Goal: Information Seeking & Learning: Understand process/instructions

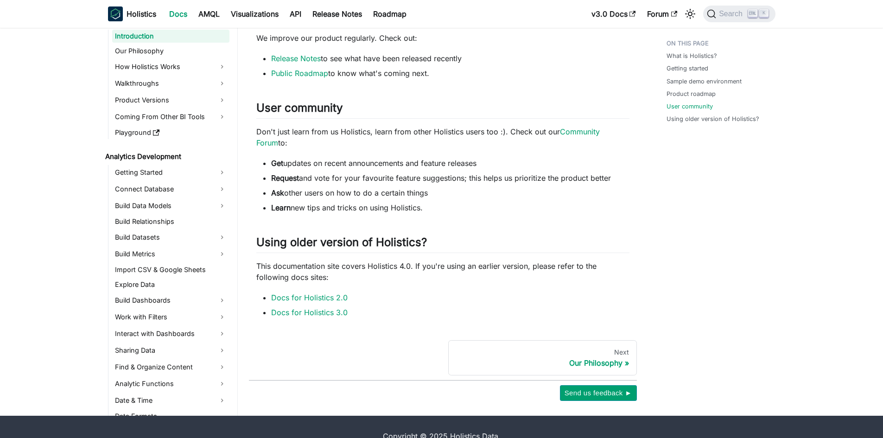
scroll to position [575, 0]
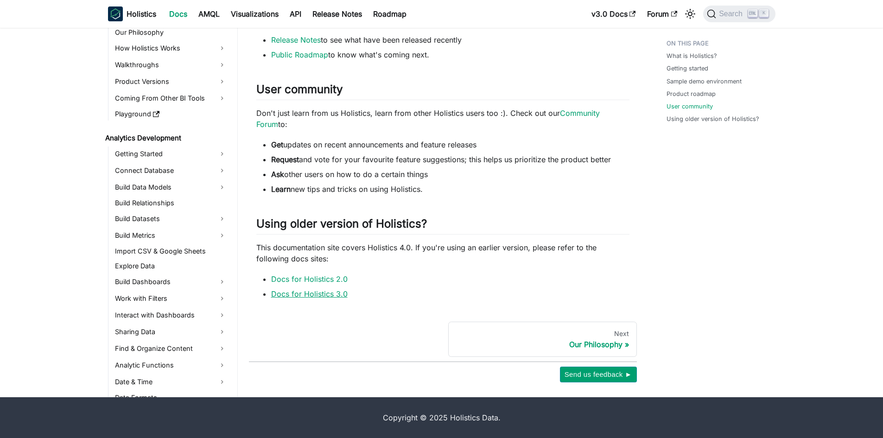
click at [335, 294] on link "Docs for Holistics 3.0" at bounding box center [309, 293] width 76 height 9
click at [319, 278] on link "Docs for Holistics 2.0" at bounding box center [309, 278] width 76 height 9
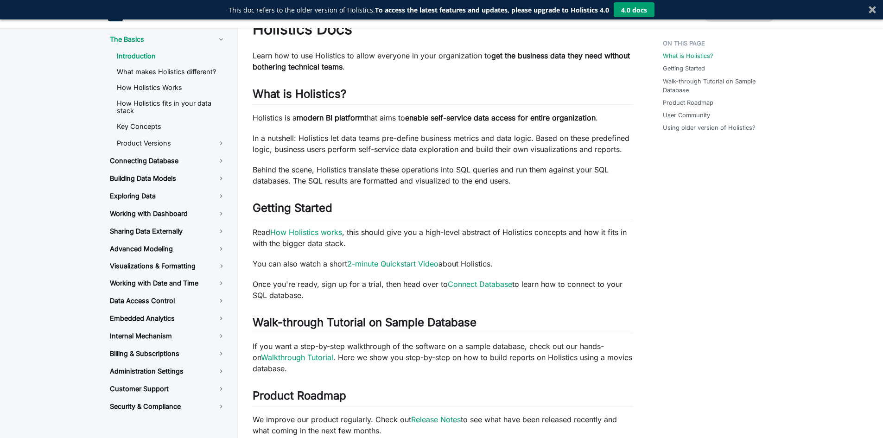
scroll to position [32, 0]
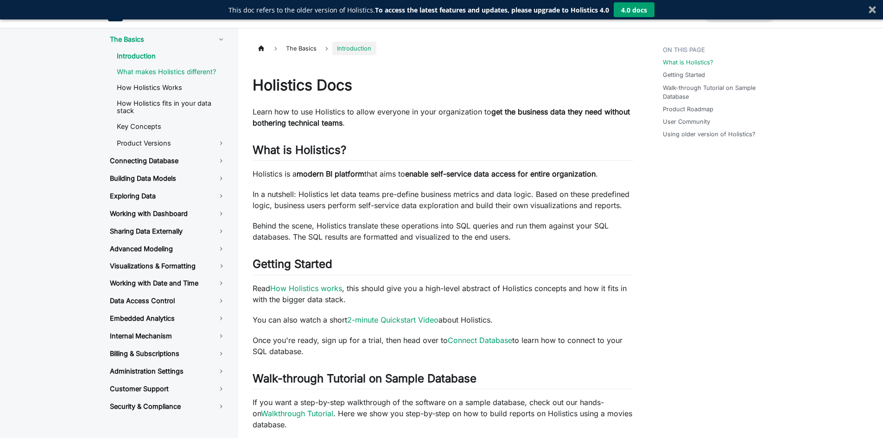
click at [186, 76] on link "What makes Holistics different?" at bounding box center [171, 72] width 124 height 14
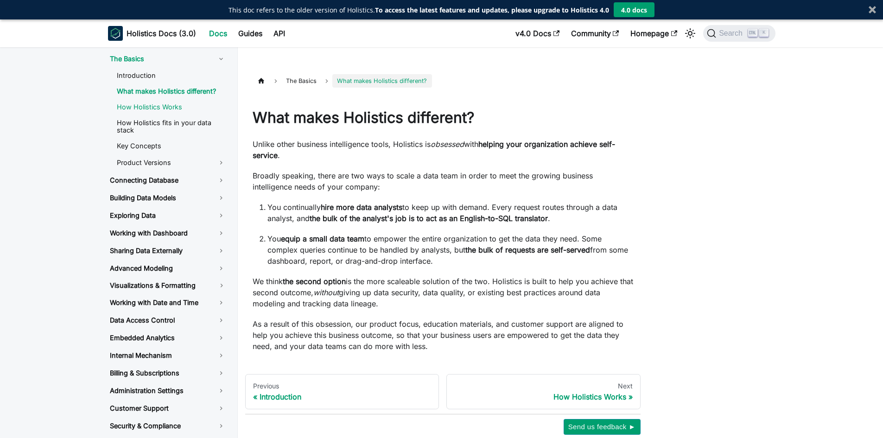
click at [171, 108] on link "How Holistics Works" at bounding box center [171, 107] width 124 height 14
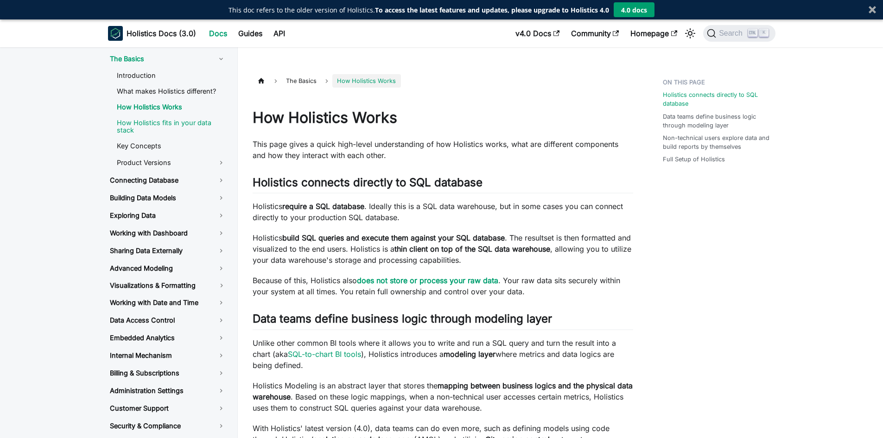
click at [170, 118] on link "How Holistics fits in your data stack" at bounding box center [171, 126] width 124 height 21
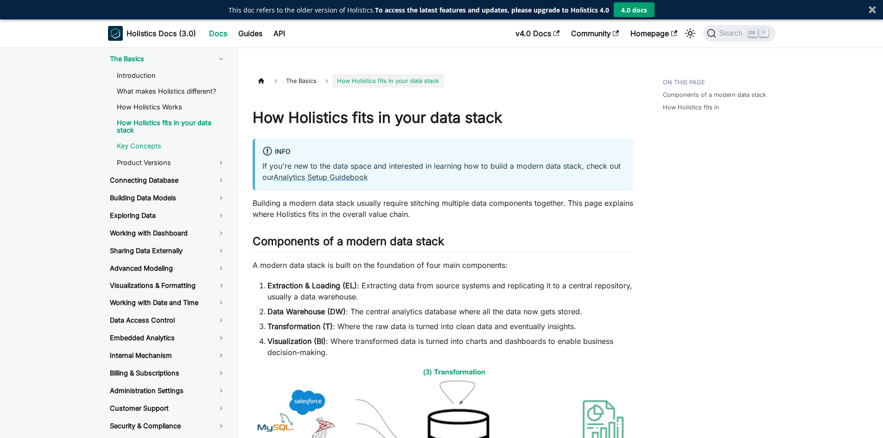
click at [152, 145] on link "Key Concepts" at bounding box center [171, 146] width 124 height 14
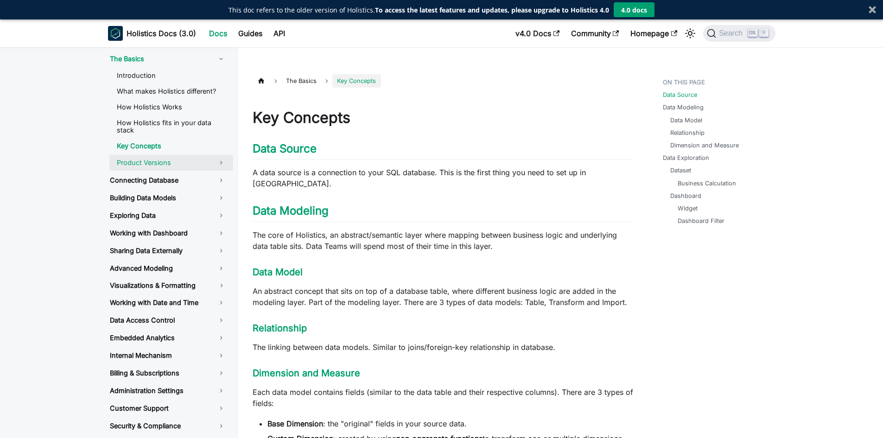
click at [152, 158] on link "Product Versions" at bounding box center [171, 163] width 124 height 16
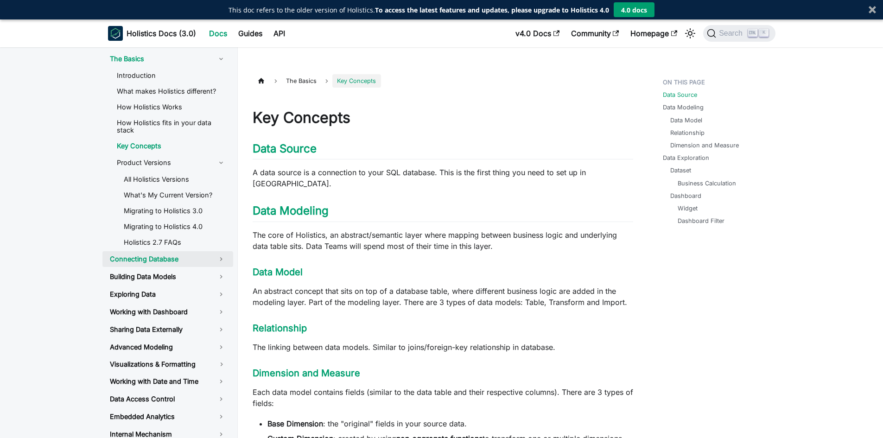
click at [192, 260] on link "Connecting Database" at bounding box center [167, 259] width 131 height 16
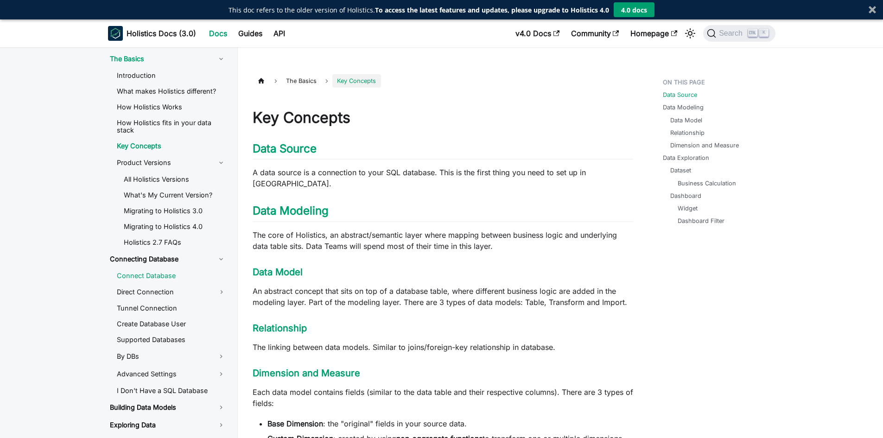
click at [165, 275] on link "Connect Database" at bounding box center [171, 276] width 124 height 14
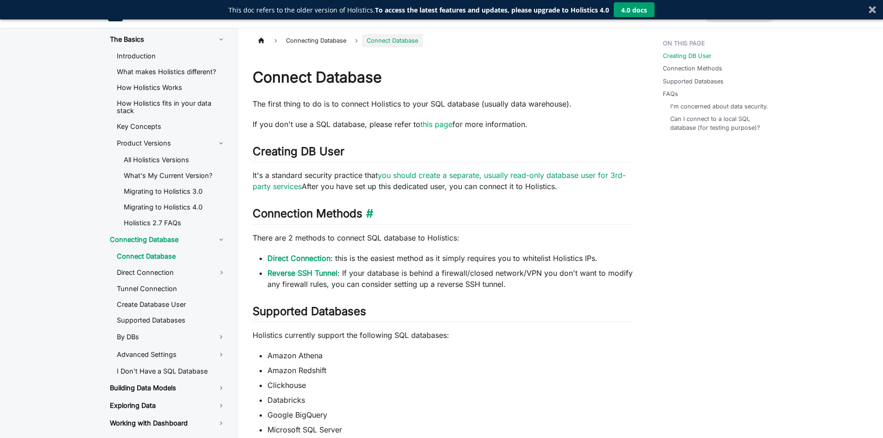
scroll to position [93, 0]
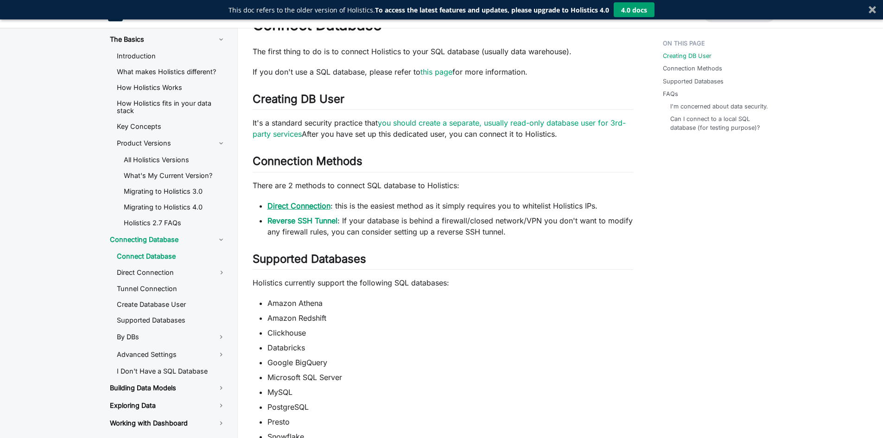
click at [313, 208] on link "Direct Connection" at bounding box center [298, 205] width 63 height 9
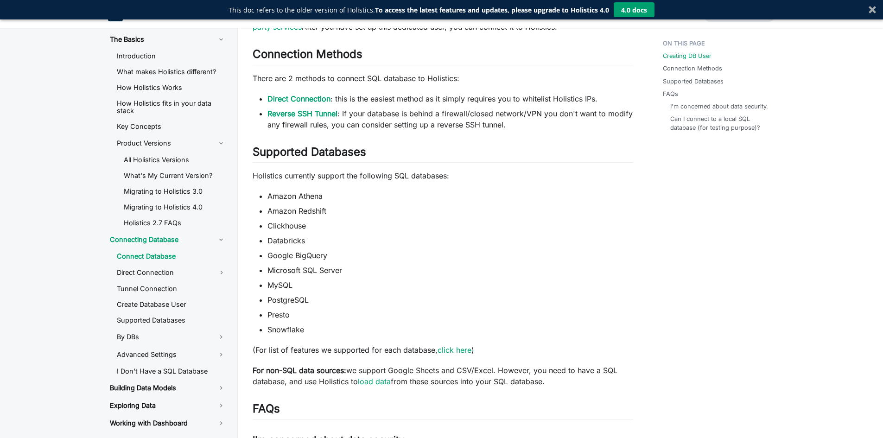
scroll to position [232, 0]
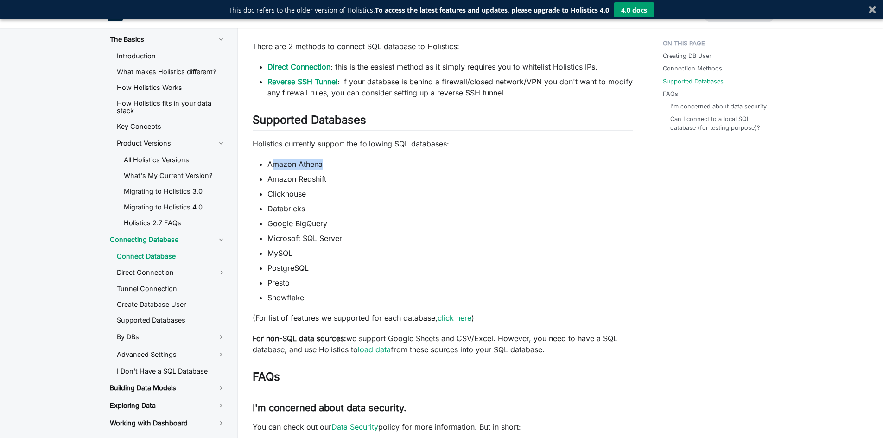
click at [358, 159] on li "Amazon Athena" at bounding box center [450, 163] width 366 height 11
drag, startPoint x: 275, startPoint y: 185, endPoint x: 385, endPoint y: 176, distance: 110.7
click at [385, 176] on ul "Amazon Athena Amazon Redshift Clickhouse Databricks Google BigQuery Microsoft S…" at bounding box center [443, 230] width 380 height 145
click at [288, 204] on li "Databricks" at bounding box center [450, 208] width 366 height 11
click at [304, 216] on ul "Amazon Athena Amazon Redshift Clickhouse Databricks Google BigQuery Microsoft S…" at bounding box center [443, 230] width 380 height 145
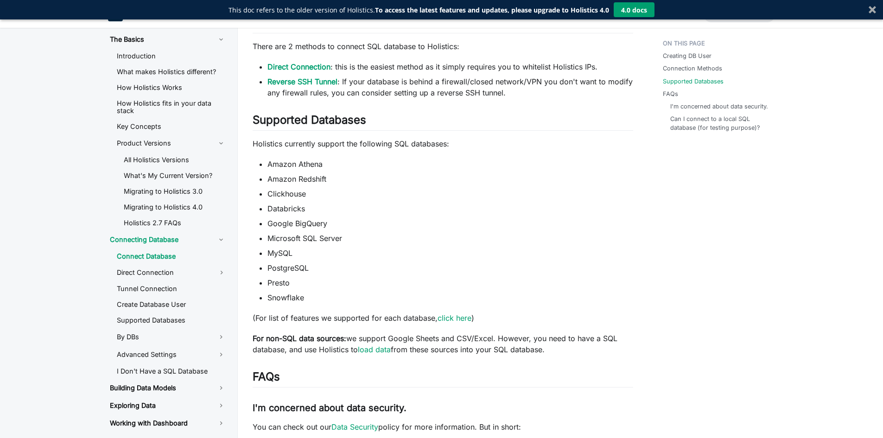
click at [319, 221] on li "Google BigQuery" at bounding box center [450, 223] width 366 height 11
click at [352, 240] on li "Microsoft SQL Server" at bounding box center [450, 238] width 366 height 11
drag, startPoint x: 343, startPoint y: 242, endPoint x: 254, endPoint y: 242, distance: 89.4
click at [254, 242] on ul "Amazon Athena Amazon Redshift Clickhouse Databricks Google BigQuery Microsoft S…" at bounding box center [443, 230] width 380 height 145
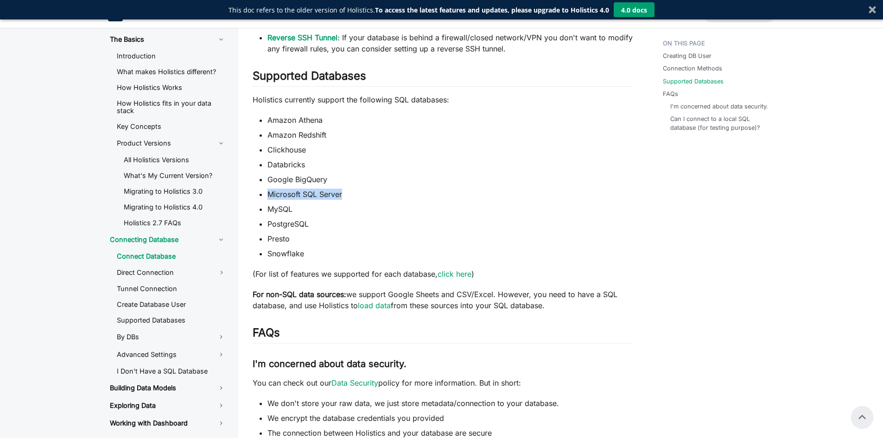
scroll to position [260, 0]
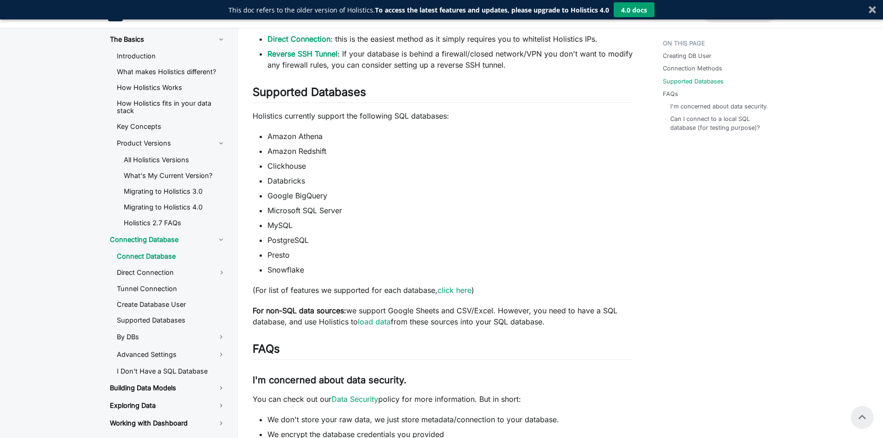
click at [333, 225] on li "MySQL" at bounding box center [450, 225] width 366 height 11
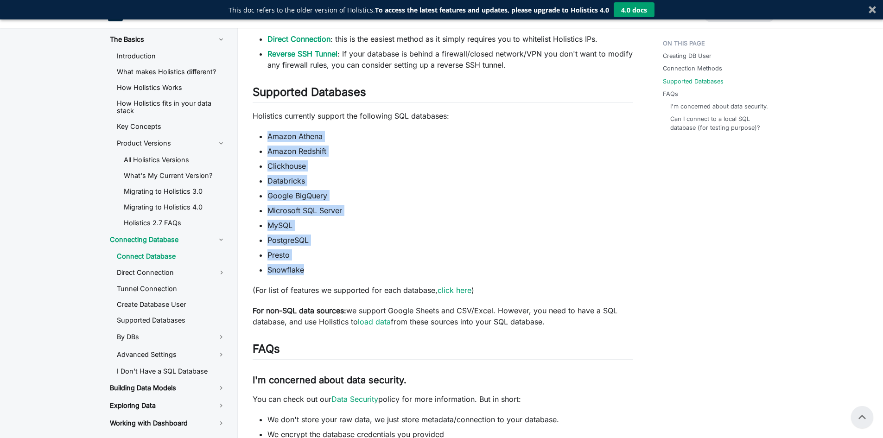
drag, startPoint x: 264, startPoint y: 137, endPoint x: 325, endPoint y: 260, distance: 138.0
click at [325, 260] on ul "Amazon Athena Amazon Redshift Clickhouse Databricks Google BigQuery Microsoft S…" at bounding box center [443, 203] width 380 height 145
click at [331, 262] on ul "Amazon Athena Amazon Redshift Clickhouse Databricks Google BigQuery Microsoft S…" at bounding box center [443, 203] width 380 height 145
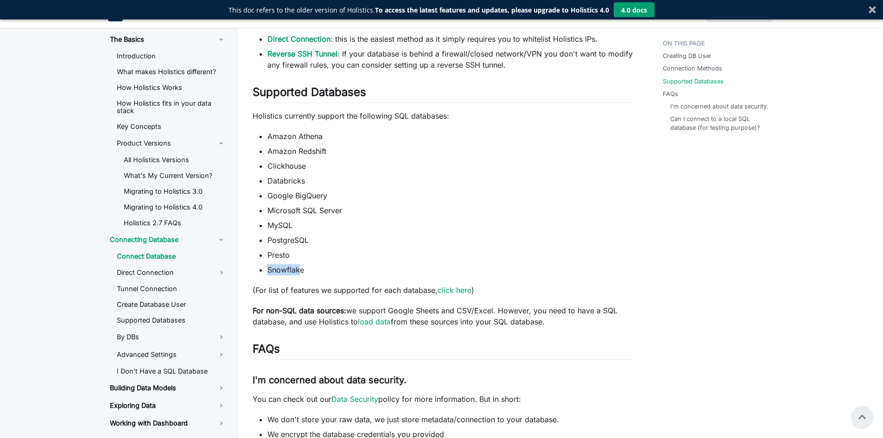
drag, startPoint x: 299, startPoint y: 273, endPoint x: 264, endPoint y: 273, distance: 35.2
click at [264, 273] on ul "Amazon Athena Amazon Redshift Clickhouse Databricks Google BigQuery Microsoft S…" at bounding box center [443, 203] width 380 height 145
click at [296, 272] on li "Snowflake" at bounding box center [450, 269] width 366 height 11
click at [309, 139] on li "Amazon Athena" at bounding box center [450, 136] width 366 height 11
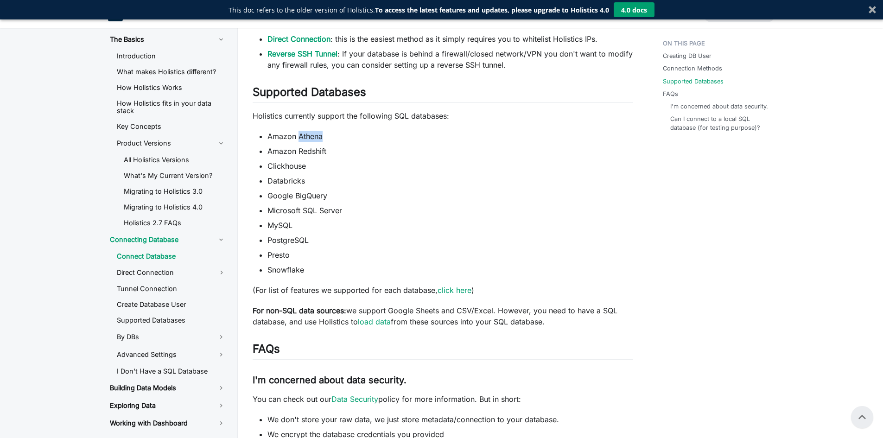
click at [309, 139] on li "Amazon Athena" at bounding box center [450, 136] width 366 height 11
click at [256, 139] on ul "Amazon Athena Amazon Redshift Clickhouse Databricks Google BigQuery Microsoft S…" at bounding box center [443, 203] width 380 height 145
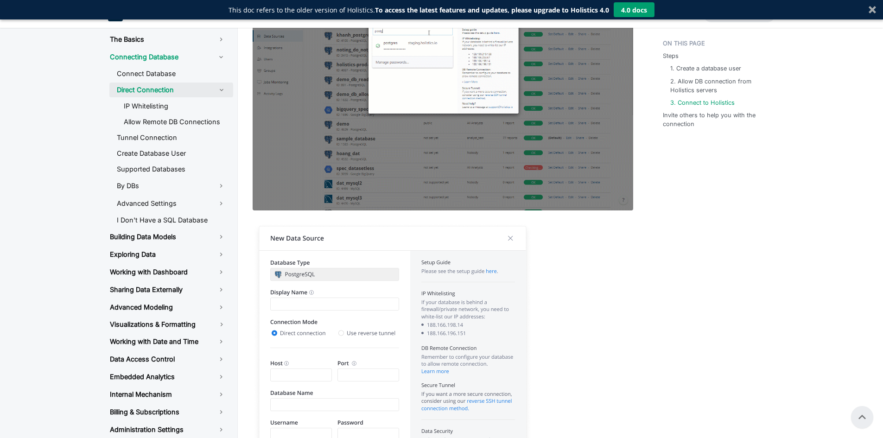
scroll to position [278, 0]
